Goal: Transaction & Acquisition: Purchase product/service

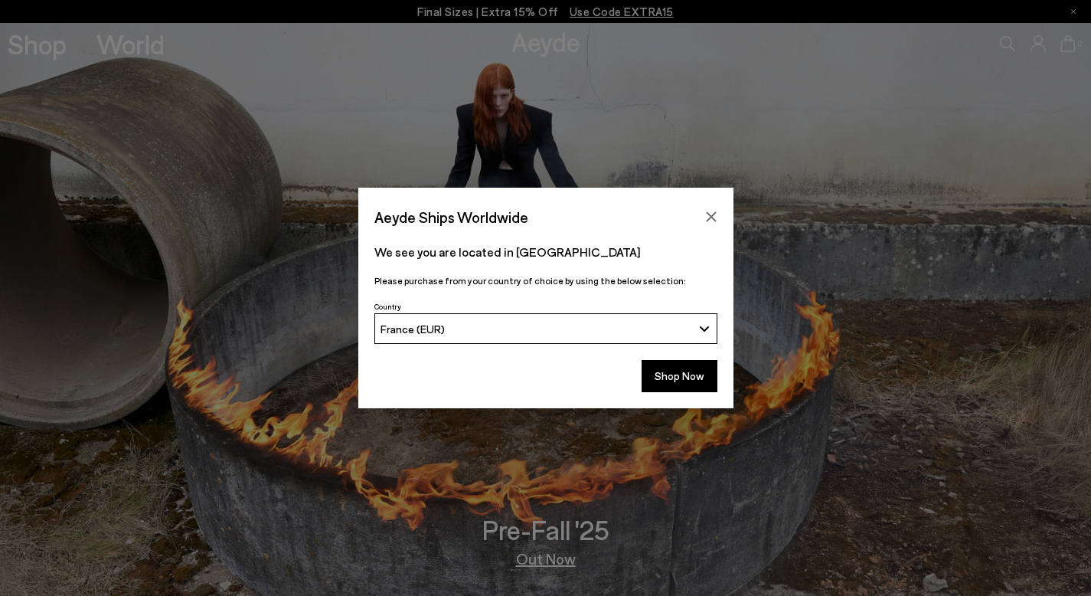
click at [718, 204] on div "Aeyde Ships Worldwide" at bounding box center [545, 209] width 375 height 43
click at [723, 203] on div "Aeyde Ships Worldwide" at bounding box center [545, 209] width 375 height 43
click at [708, 204] on div "Aeyde Ships Worldwide" at bounding box center [545, 209] width 375 height 43
click at [9, 49] on div "Aeyde Ships Worldwide We see you are located in [GEOGRAPHIC_DATA] Please purcha…" at bounding box center [545, 298] width 1091 height 596
click at [715, 219] on icon "Close" at bounding box center [711, 217] width 12 height 12
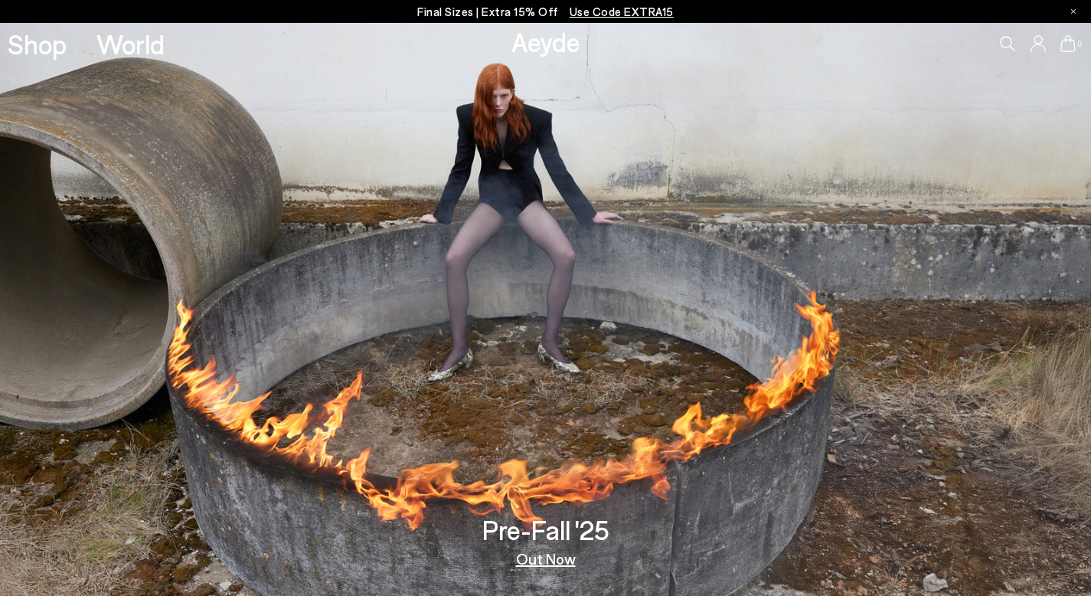
click at [44, 50] on link "Shop" at bounding box center [37, 44] width 59 height 27
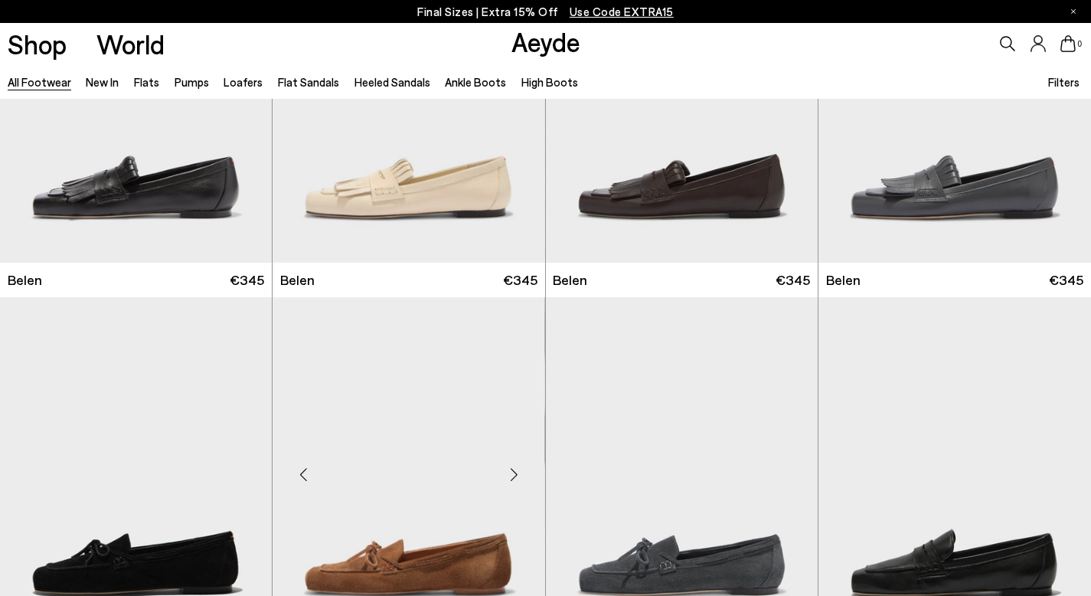
scroll to position [478, 0]
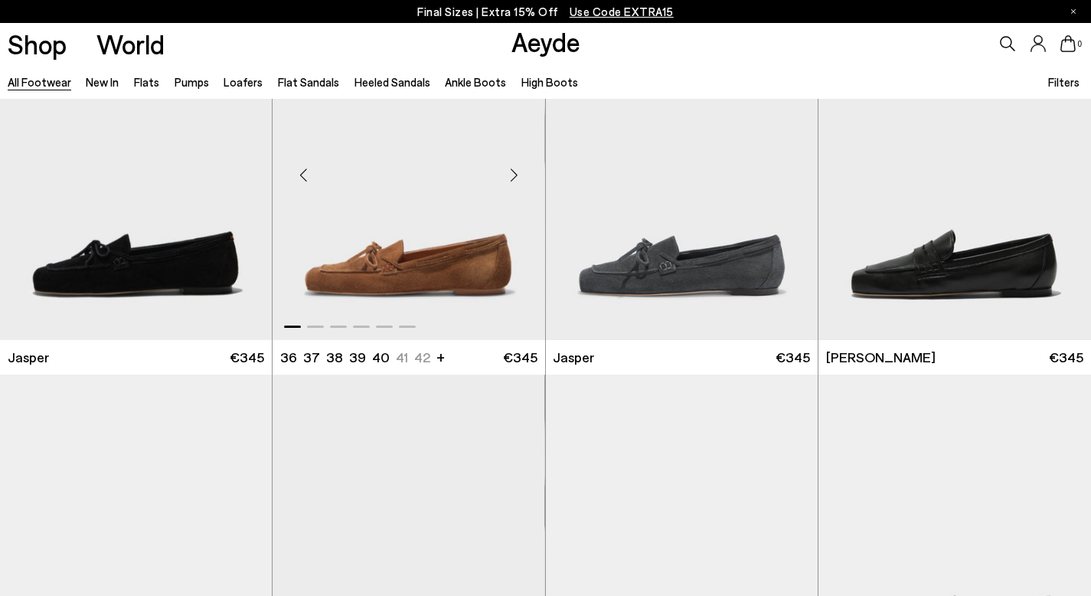
click at [306, 270] on img "1 / 6" at bounding box center [409, 169] width 272 height 342
